Goal: Task Accomplishment & Management: Use online tool/utility

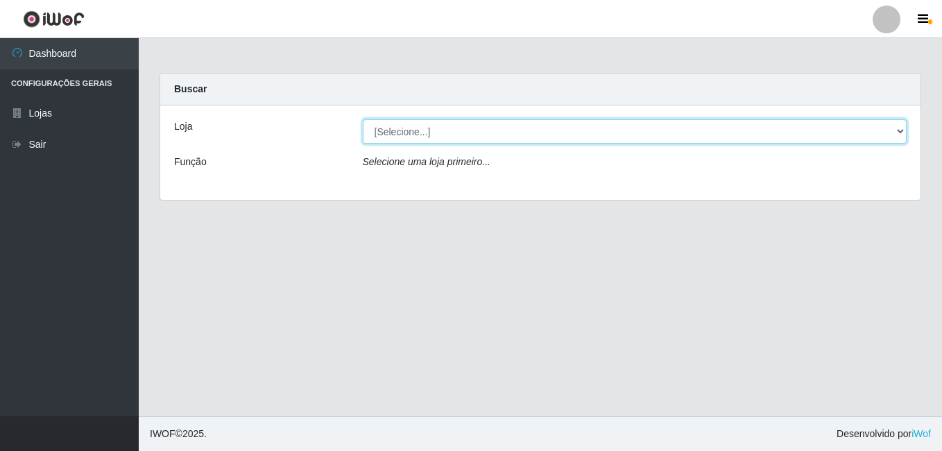
click at [886, 131] on select "[Selecione...] C-ASA Zona Norte" at bounding box center [635, 131] width 544 height 24
select select "239"
click at [363, 119] on select "[Selecione...] C-ASA Zona Norte" at bounding box center [635, 131] width 544 height 24
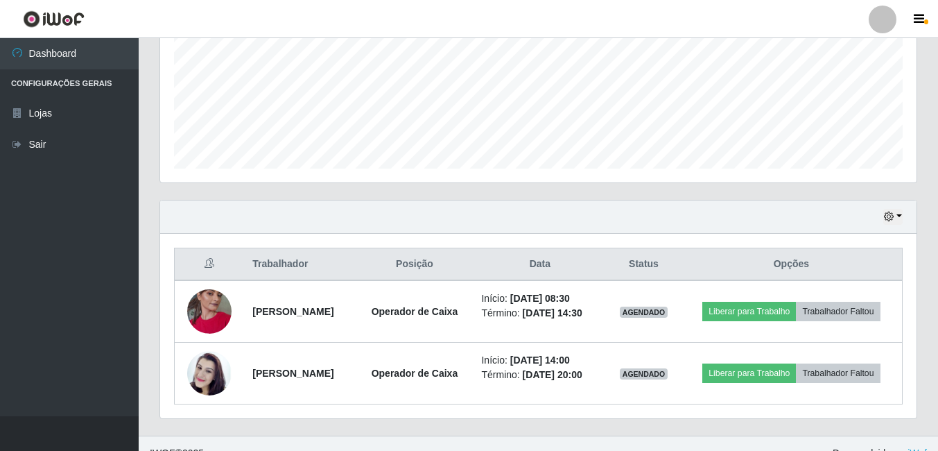
scroll to position [347, 0]
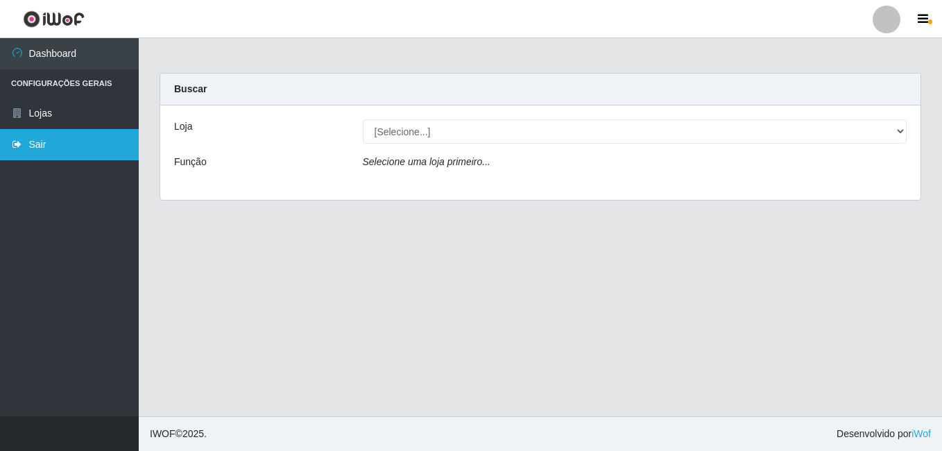
click at [42, 136] on link "Sair" at bounding box center [69, 144] width 139 height 31
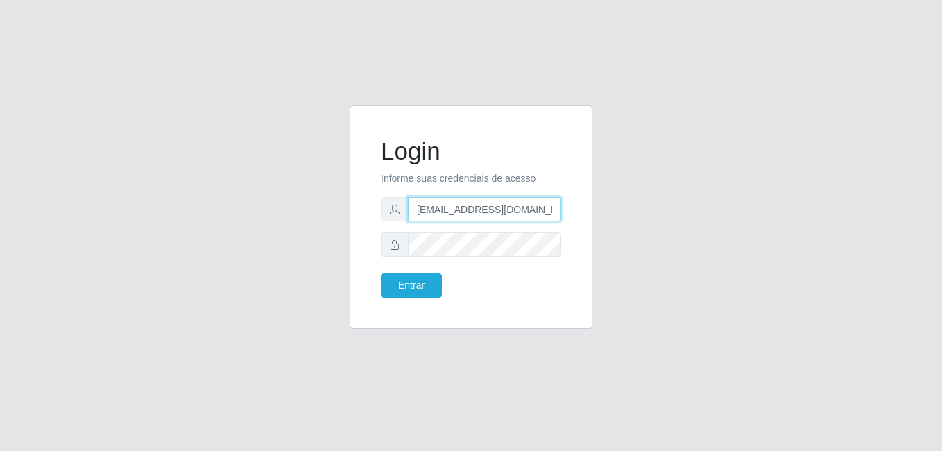
click at [555, 209] on input "lucasviniciuslima2002@gmail.com" at bounding box center [484, 209] width 153 height 24
type input "l"
type input "raquelsouzarebecca@gmail.com"
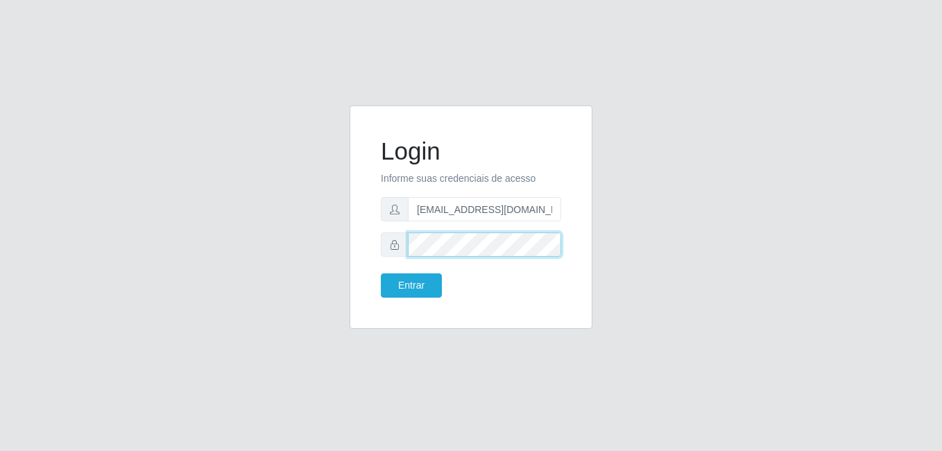
click at [381, 273] on button "Entrar" at bounding box center [411, 285] width 61 height 24
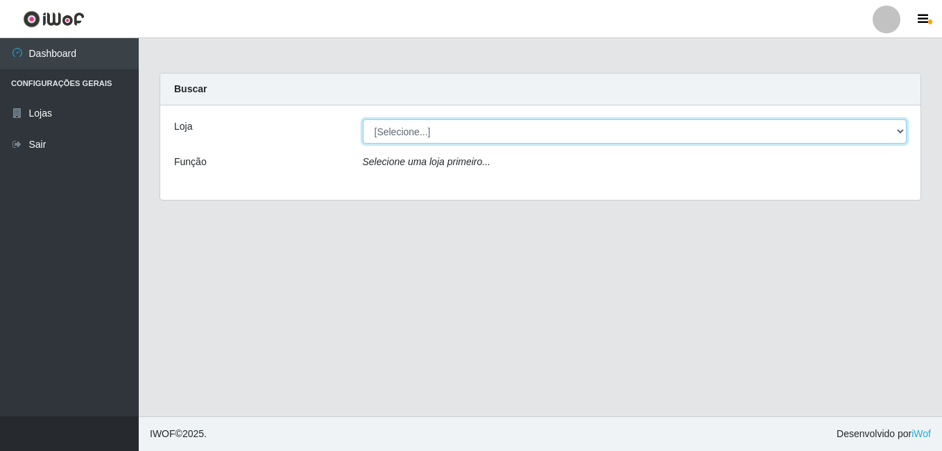
click at [897, 127] on select "[Selecione...] C-ASA Zona Norte" at bounding box center [635, 131] width 544 height 24
select select "239"
click at [363, 119] on select "[Selecione...] C-ASA Zona Norte" at bounding box center [635, 131] width 544 height 24
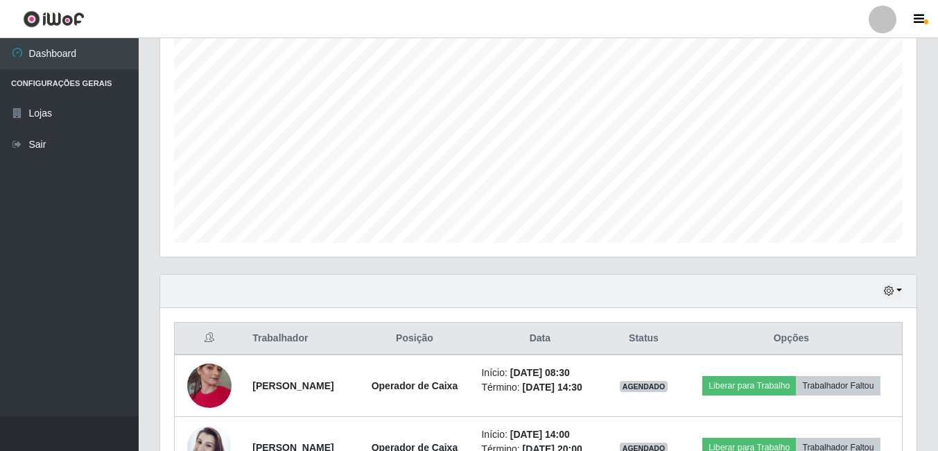
scroll to position [347, 0]
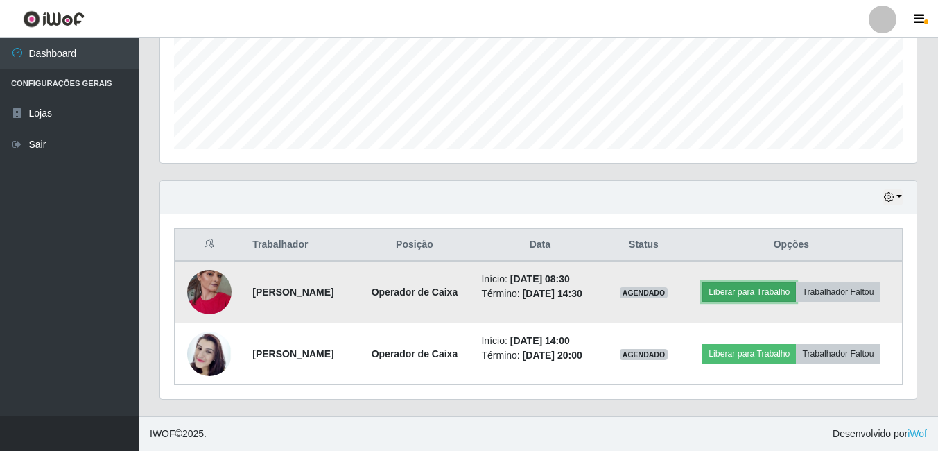
click at [732, 287] on button "Liberar para Trabalho" at bounding box center [750, 291] width 94 height 19
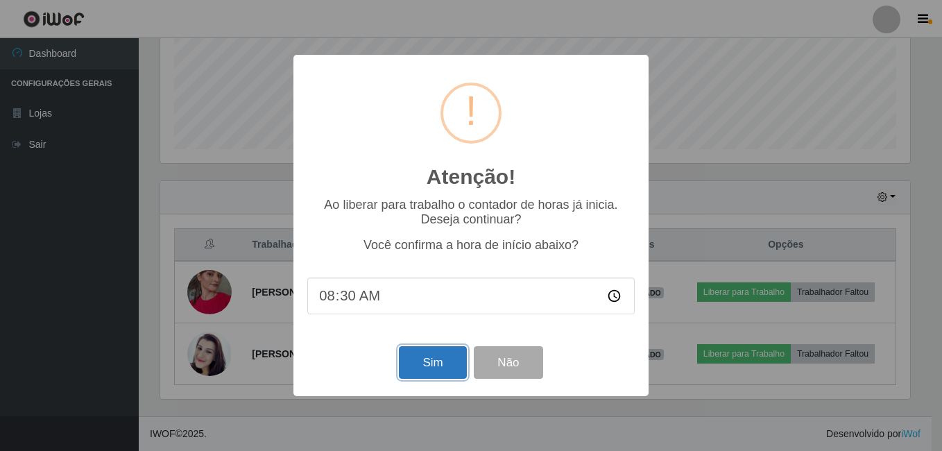
click at [443, 369] on button "Sim" at bounding box center [432, 362] width 67 height 33
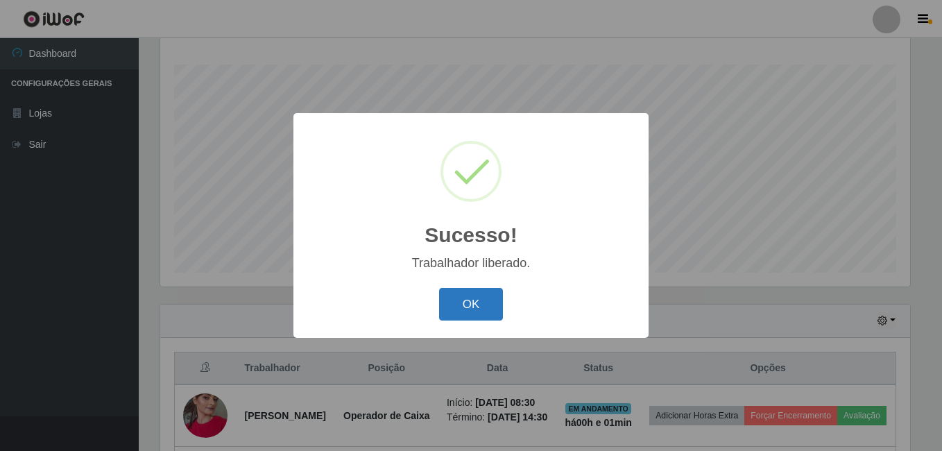
click at [463, 307] on button "OK" at bounding box center [471, 304] width 64 height 33
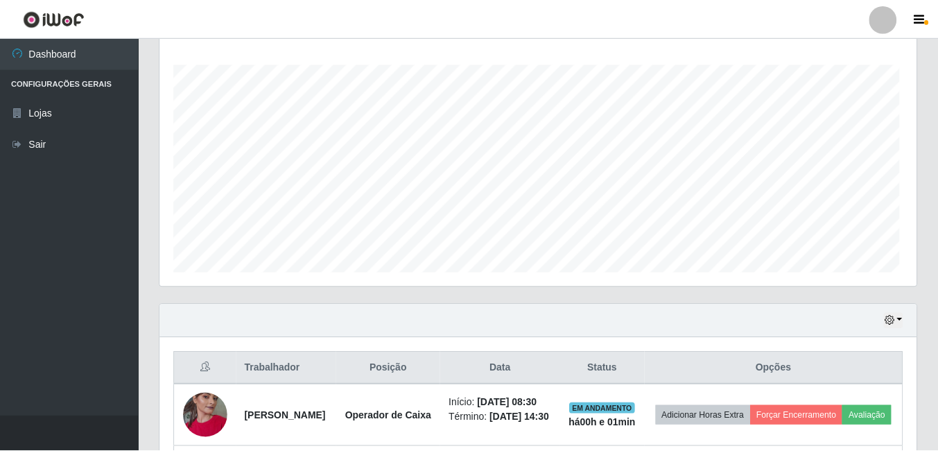
scroll to position [288, 757]
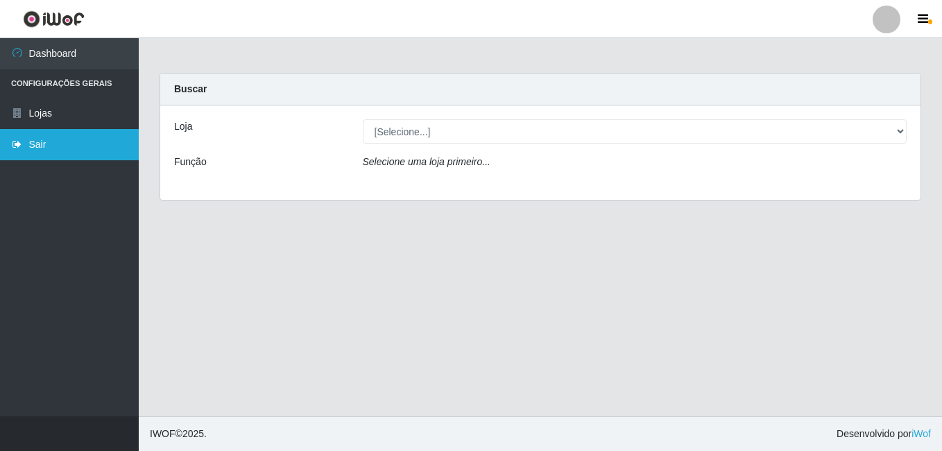
click at [20, 144] on icon at bounding box center [17, 144] width 12 height 10
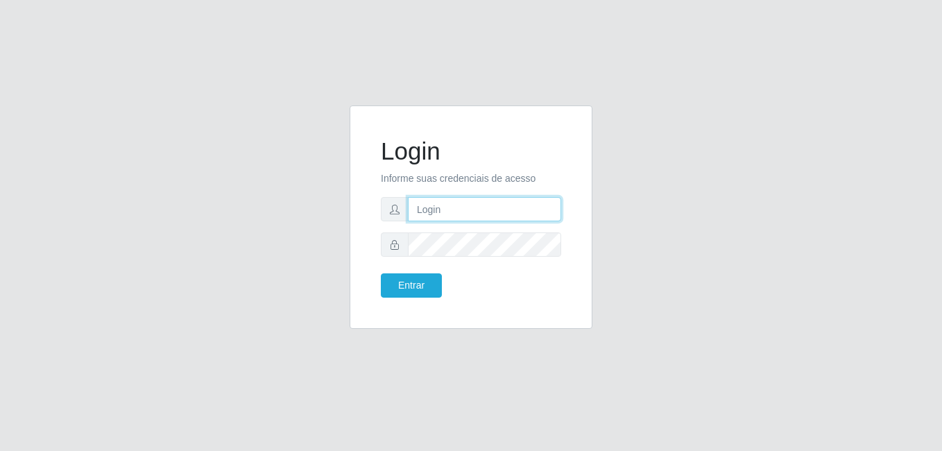
type input "lucasviniciuslima2002@gmail.com"
drag, startPoint x: 531, startPoint y: 214, endPoint x: 610, endPoint y: 35, distance: 195.6
click at [610, 35] on div "Login Informe suas credenciais de acesso [EMAIL_ADDRESS][DOMAIN_NAME] Entrar" at bounding box center [471, 225] width 942 height 451
drag, startPoint x: 562, startPoint y: 275, endPoint x: 431, endPoint y: 216, distance: 143.7
click at [431, 216] on input "[EMAIL_ADDRESS][DOMAIN_NAME]" at bounding box center [484, 209] width 153 height 24
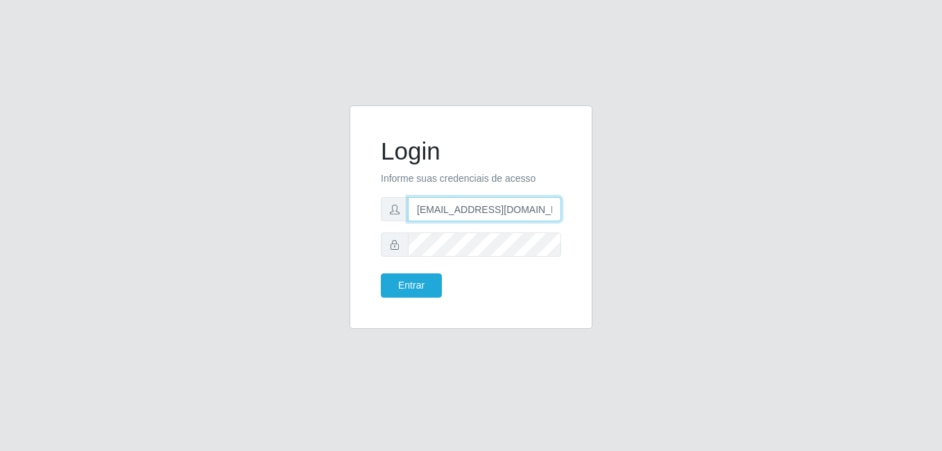
drag, startPoint x: 458, startPoint y: 201, endPoint x: 427, endPoint y: 209, distance: 31.5
click at [427, 209] on input "[EMAIL_ADDRESS][DOMAIN_NAME]" at bounding box center [484, 209] width 153 height 24
click at [390, 216] on span at bounding box center [395, 209] width 28 height 24
type input "[EMAIL_ADDRESS][DOMAIN_NAME]"
drag, startPoint x: 456, startPoint y: 214, endPoint x: 403, endPoint y: 379, distance: 173.5
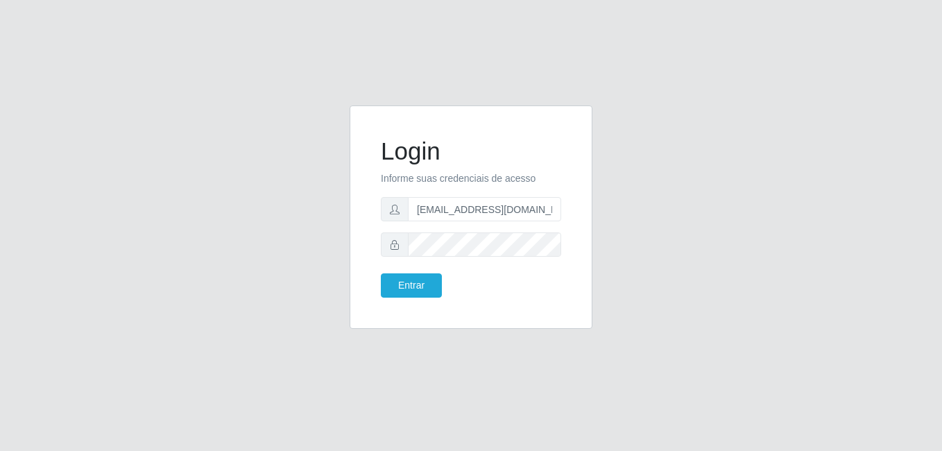
click at [403, 379] on div "Login Informe suas credenciais de acesso [EMAIL_ADDRESS][DOMAIN_NAME] Entrar" at bounding box center [471, 225] width 942 height 451
click at [457, 214] on input "lucasviniciuslima2002@gmail.com" at bounding box center [484, 209] width 153 height 24
drag, startPoint x: 457, startPoint y: 214, endPoint x: 799, endPoint y: 222, distance: 342.0
click at [799, 222] on div "Login Informe suas credenciais de acesso lucasviniciuslima2002@gmail.com Entrar" at bounding box center [471, 225] width 791 height 240
drag, startPoint x: 405, startPoint y: 211, endPoint x: 798, endPoint y: 176, distance: 394.7
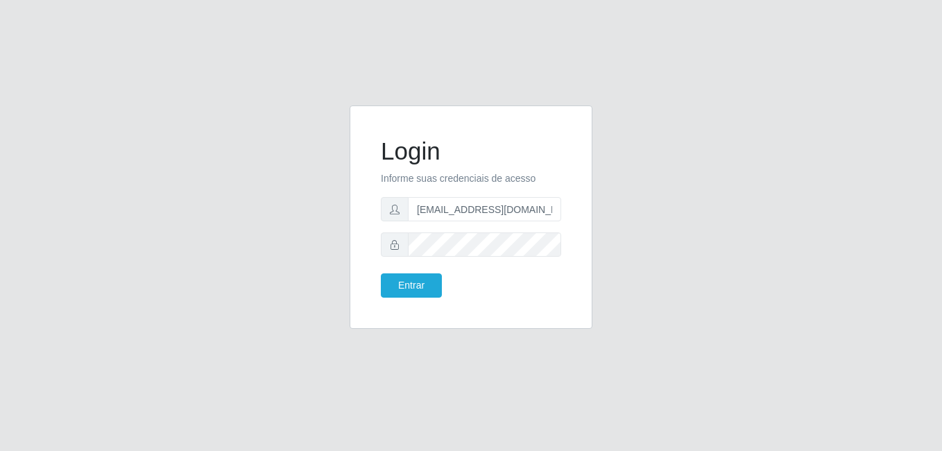
click at [798, 176] on div "Login Informe suas credenciais de acesso lucasviniciuslima2002@gmail.com Entrar" at bounding box center [471, 225] width 791 height 240
drag, startPoint x: 531, startPoint y: 205, endPoint x: 479, endPoint y: 269, distance: 82.9
click at [479, 269] on form "Login Informe suas credenciais de acesso lucasviniciuslima2002@gmail.com Entrar" at bounding box center [471, 217] width 180 height 161
click at [488, 206] on input "lucasviniciuslima2002@gmail.com" at bounding box center [484, 209] width 153 height 24
click at [397, 209] on icon at bounding box center [395, 210] width 10 height 10
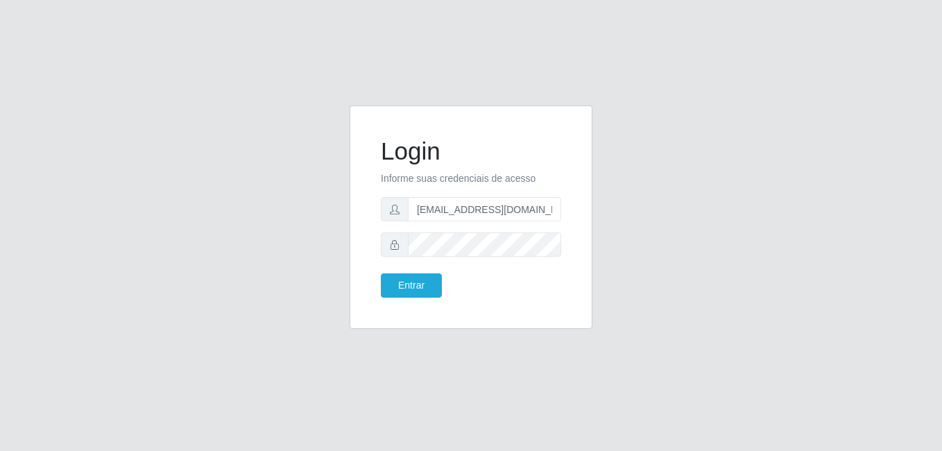
click at [397, 209] on icon at bounding box center [395, 210] width 10 height 10
drag, startPoint x: 397, startPoint y: 209, endPoint x: 660, endPoint y: 104, distance: 282.3
click at [660, 104] on div "Login Informe suas credenciais de acesso lucasviniciuslima2002@gmail.com Entrar" at bounding box center [471, 225] width 942 height 451
click at [480, 196] on form "Login Informe suas credenciais de acesso lucasviniciuslima2002@gmail.com Entrar" at bounding box center [471, 217] width 180 height 161
click at [473, 207] on input "lucasviniciuslima2002@gmail.com" at bounding box center [484, 209] width 153 height 24
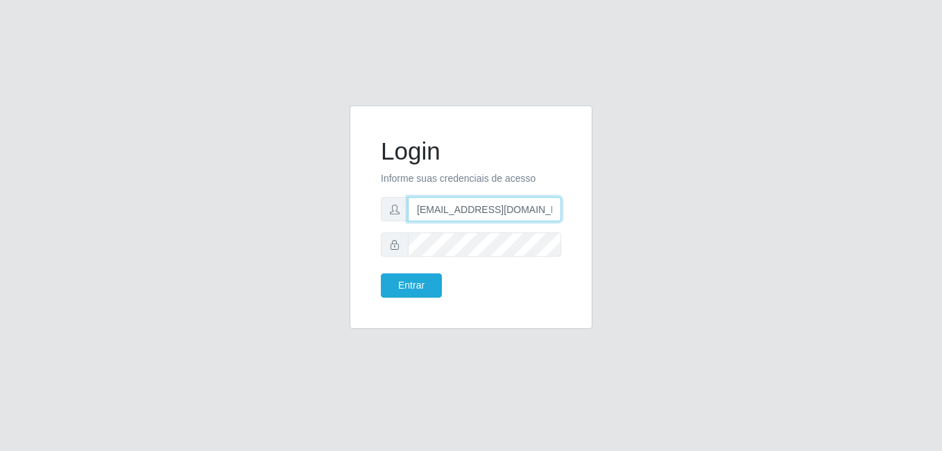
drag, startPoint x: 473, startPoint y: 207, endPoint x: 417, endPoint y: 214, distance: 56.6
click at [417, 214] on input "lucasviniciuslima2002@gmail.com" at bounding box center [484, 209] width 153 height 24
drag, startPoint x: 417, startPoint y: 214, endPoint x: 584, endPoint y: 207, distance: 167.3
click at [578, 209] on div "Login Informe suas credenciais de acesso lucasviniciuslima2002@gmail.com Entrar" at bounding box center [471, 216] width 243 height 223
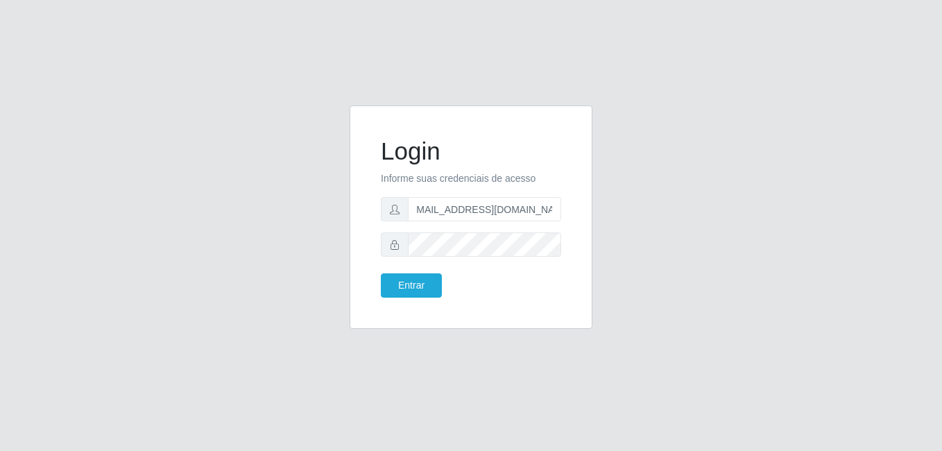
drag, startPoint x: 524, startPoint y: 218, endPoint x: 463, endPoint y: 307, distance: 106.8
click at [463, 307] on div "Login Informe suas credenciais de acesso lucasviniciuslima2002@gmail.com Entrar" at bounding box center [471, 217] width 208 height 189
